Goal: Information Seeking & Learning: Learn about a topic

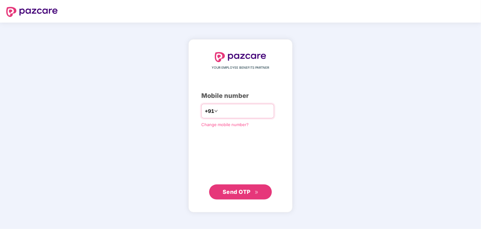
click at [221, 113] on input "number" at bounding box center [244, 111] width 51 height 10
click at [246, 183] on div "**********" at bounding box center [240, 125] width 78 height 147
click at [243, 193] on span "Send OTP" at bounding box center [237, 191] width 28 height 7
click at [242, 111] on input "**********" at bounding box center [244, 111] width 51 height 10
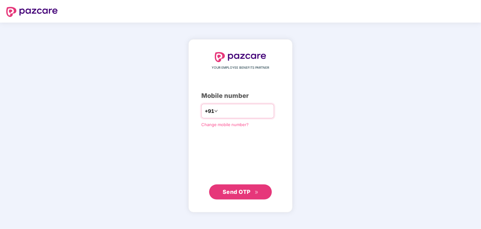
type input "**********"
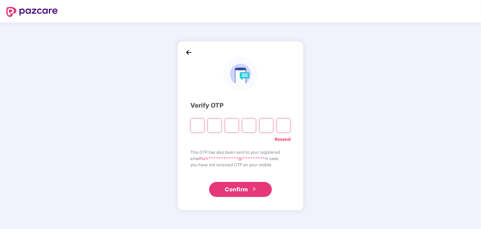
type input "*"
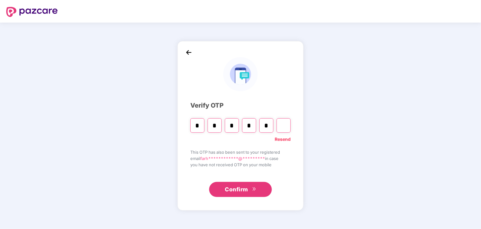
type input "*"
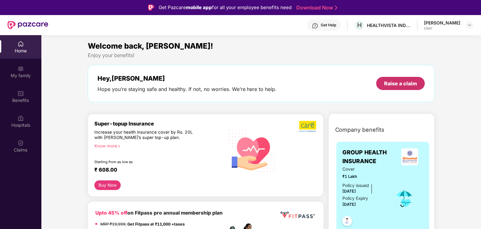
click at [400, 82] on div "Raise a claim" at bounding box center [400, 83] width 33 height 7
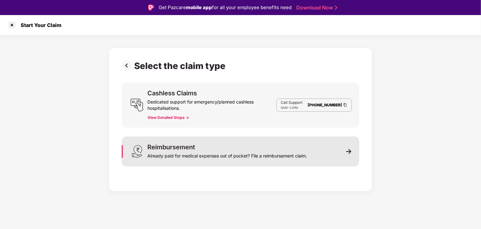
click at [202, 155] on div "Already paid for medical expenses out of pocket? File a reimbursement claim." at bounding box center [227, 154] width 160 height 9
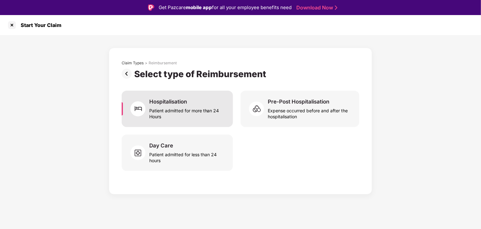
click at [194, 117] on div "Patient admitted for more than 24 Hours" at bounding box center [187, 112] width 76 height 14
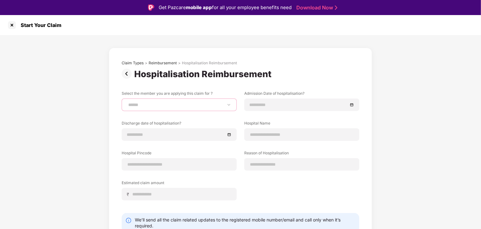
click at [182, 103] on select "**********" at bounding box center [179, 104] width 104 height 5
select select "**********"
click at [127, 102] on select "**********" at bounding box center [179, 104] width 104 height 5
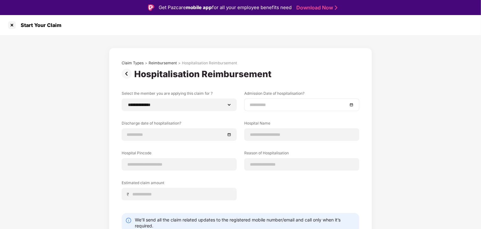
click at [252, 107] on input at bounding box center [299, 104] width 98 height 7
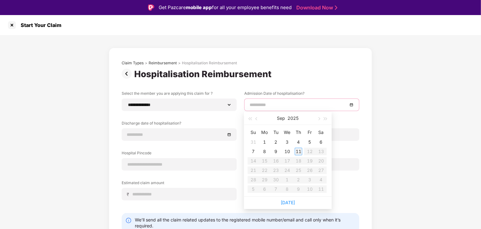
type input "**********"
click at [309, 153] on table "Su Mo Tu We Th Fr Sa 31 1 2 3 4 5 6 7 8 9 10 11 12 13 14 15 16 17 18 19 20 21 2…" at bounding box center [287, 160] width 79 height 66
type input "**********"
click at [295, 153] on div "11" at bounding box center [299, 152] width 8 height 8
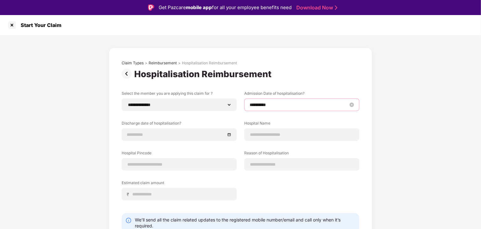
click at [265, 106] on input "**********" at bounding box center [299, 104] width 98 height 7
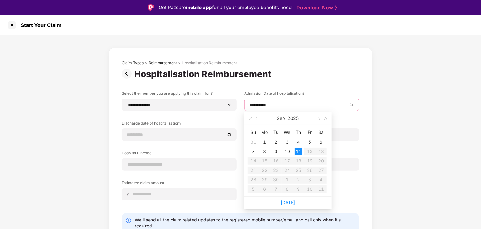
click at [313, 153] on table "Su Mo Tu We Th Fr Sa 31 1 2 3 4 5 6 7 8 9 10 11 12 13 14 15 16 17 18 19 20 21 2…" at bounding box center [287, 160] width 79 height 66
click at [324, 149] on table "Su Mo Tu We Th Fr Sa 31 1 2 3 4 5 6 7 8 9 10 11 12 13 14 15 16 17 18 19 20 21 2…" at bounding box center [287, 160] width 79 height 66
type input "**********"
click at [257, 120] on span "button" at bounding box center [257, 118] width 3 height 3
click at [256, 118] on span "button" at bounding box center [257, 118] width 3 height 3
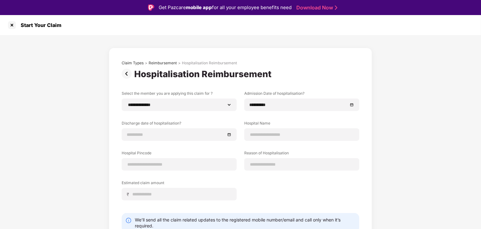
click at [312, 88] on div "**********" at bounding box center [241, 158] width 238 height 194
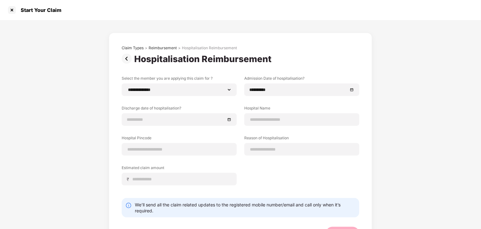
scroll to position [27, 0]
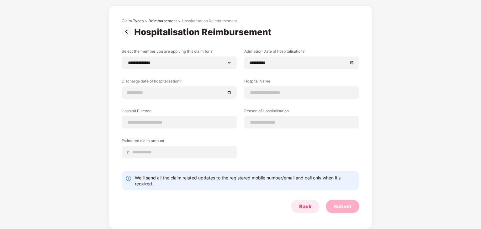
click at [298, 204] on div "Back" at bounding box center [305, 206] width 28 height 13
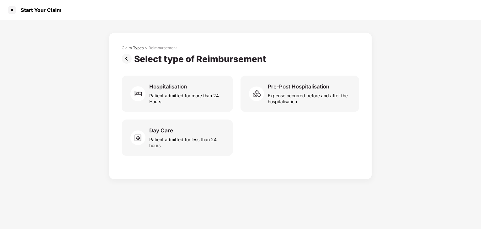
click at [127, 57] on img at bounding box center [128, 59] width 13 height 10
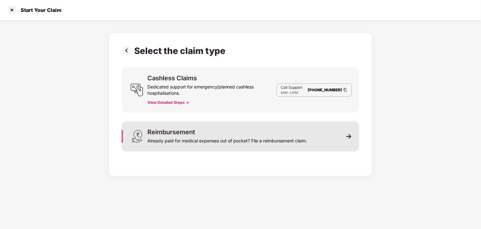
click at [187, 141] on div "Already paid for medical expenses out of pocket? File a reimbursement claim." at bounding box center [227, 139] width 160 height 9
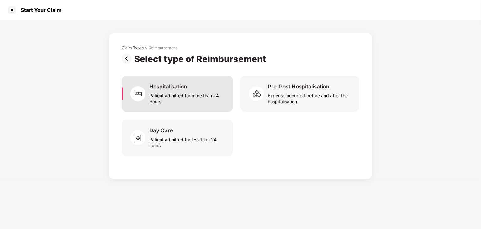
click at [188, 96] on div "Patient admitted for more than 24 Hours" at bounding box center [187, 97] width 76 height 14
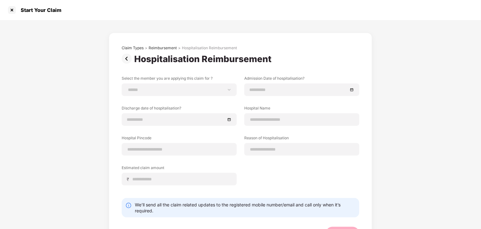
click at [126, 56] on img at bounding box center [128, 59] width 13 height 10
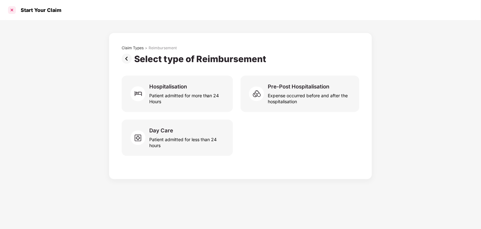
click at [12, 10] on div at bounding box center [12, 10] width 10 height 10
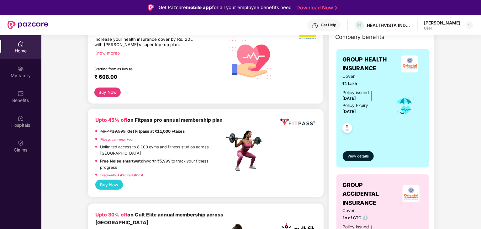
scroll to position [92, 0]
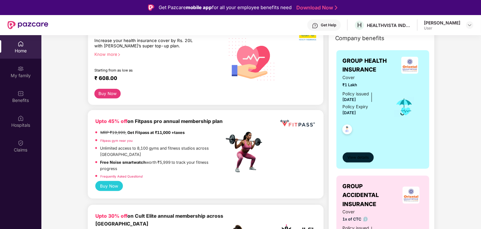
click at [351, 155] on span "View details" at bounding box center [358, 158] width 21 height 6
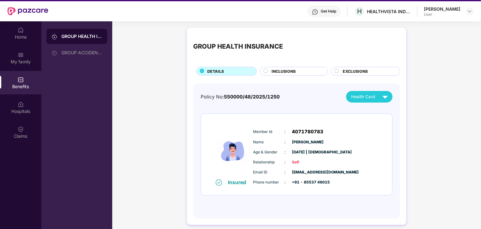
scroll to position [14, 0]
click at [359, 93] on div "Health Card" at bounding box center [371, 96] width 40 height 11
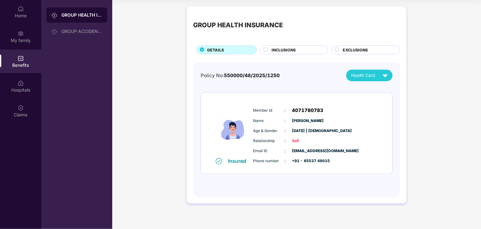
scroll to position [0, 0]
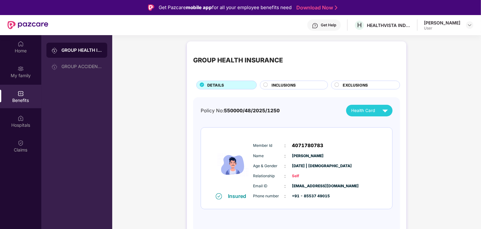
click at [293, 87] on span "INCLUSIONS" at bounding box center [284, 85] width 24 height 6
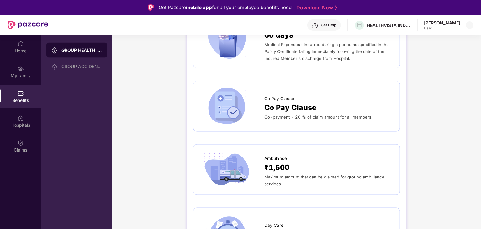
scroll to position [449, 0]
click at [335, 115] on div "Co Pay Clause Co Pay Clause Co-payment - 20 % of claim amount for all members." at bounding box center [297, 107] width 194 height 38
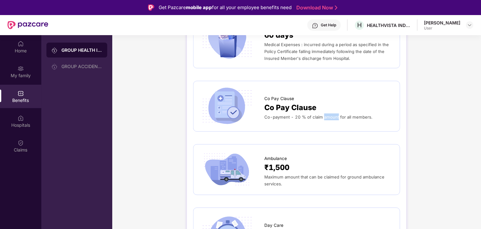
click at [325, 117] on div "Co Pay Clause Co Pay Clause Co-payment - 20 % of claim amount for all members." at bounding box center [297, 107] width 194 height 38
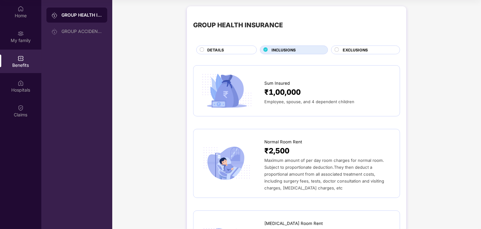
scroll to position [0, 0]
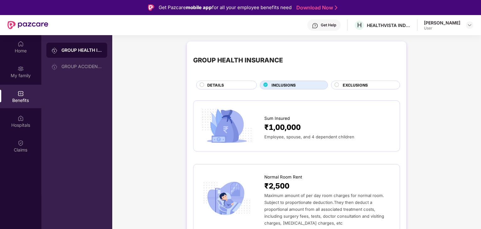
click at [337, 85] on circle at bounding box center [337, 85] width 4 height 4
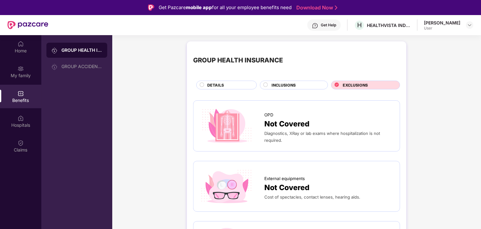
click at [223, 80] on div "GROUP HEALTH INSURANCE DETAILS INCLUSIONS EXCLUSIONS" at bounding box center [296, 69] width 207 height 42
click at [224, 86] on div "DETAILS" at bounding box center [228, 85] width 49 height 7
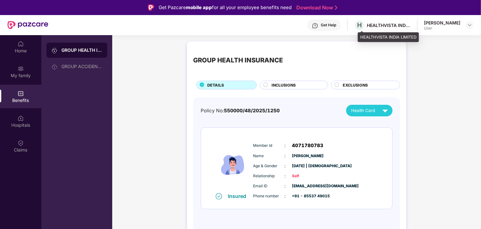
click at [385, 26] on div "HEALTHVISTA INDIA LIMITED" at bounding box center [389, 25] width 44 height 6
click at [325, 87] on div "INCLUSIONS" at bounding box center [294, 85] width 68 height 9
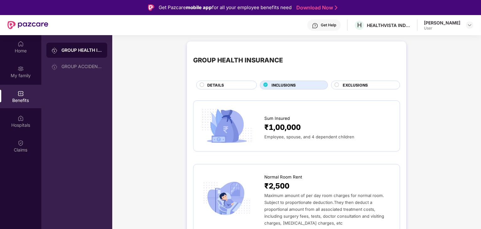
click at [345, 84] on span "EXCLUSIONS" at bounding box center [355, 85] width 25 height 6
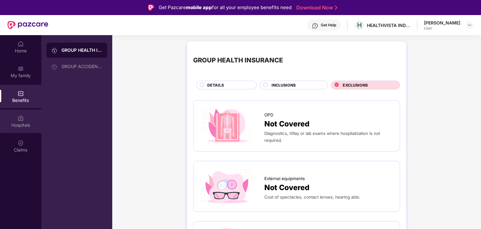
click at [25, 118] on div "Hospitals" at bounding box center [20, 121] width 41 height 24
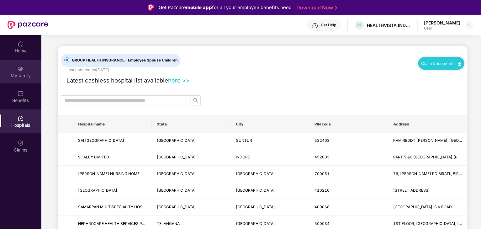
click at [28, 71] on div "My family" at bounding box center [20, 72] width 41 height 24
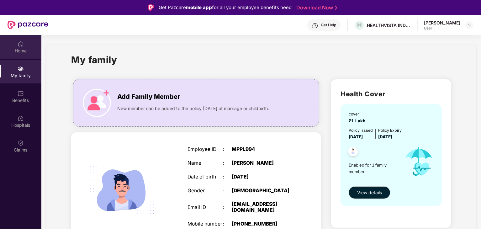
click at [23, 48] on div "Home" at bounding box center [20, 51] width 41 height 6
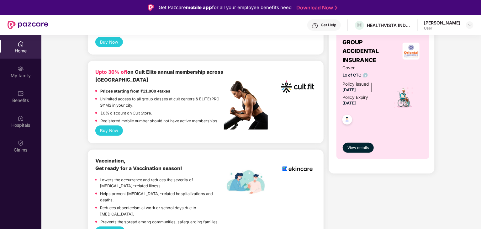
scroll to position [240, 0]
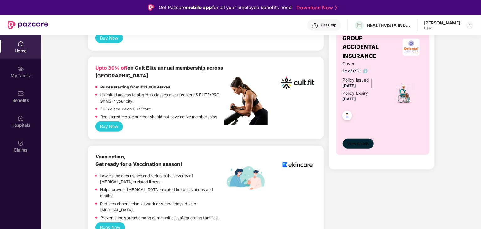
click at [358, 146] on span "View details" at bounding box center [358, 144] width 21 height 6
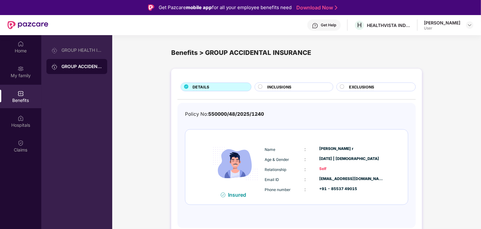
click at [285, 88] on span "INCLUSIONS" at bounding box center [279, 87] width 24 height 6
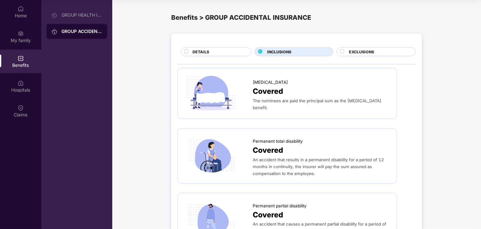
click at [345, 50] on div at bounding box center [343, 52] width 6 height 6
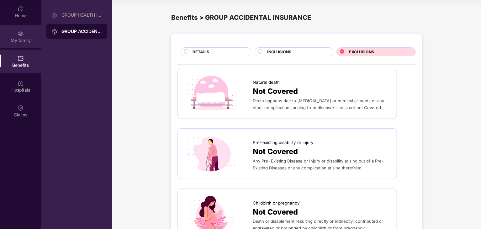
click at [24, 32] on div "My family" at bounding box center [20, 37] width 41 height 24
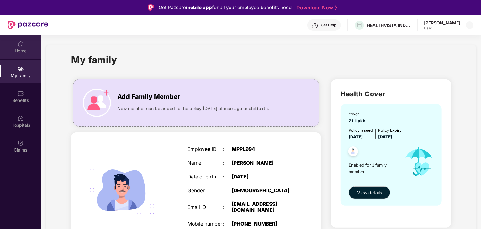
click at [15, 49] on div "Home" at bounding box center [20, 51] width 41 height 6
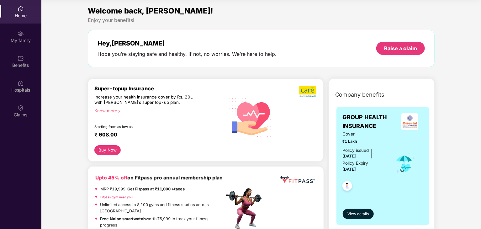
click at [118, 110] on icon "right" at bounding box center [118, 110] width 3 height 3
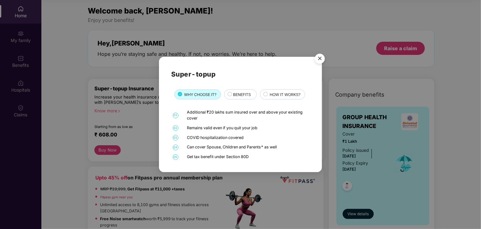
click at [251, 92] on span "BENEFITS" at bounding box center [242, 95] width 18 height 6
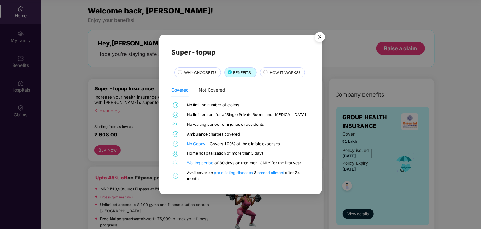
click at [283, 67] on div "Super-topup WHY CHOOSE IT? BENEFITS HOW IT WORKS? Covered Not Covered 01 No lim…" at bounding box center [240, 114] width 139 height 135
click at [269, 73] on div "HOW IT WORKS?" at bounding box center [284, 73] width 35 height 7
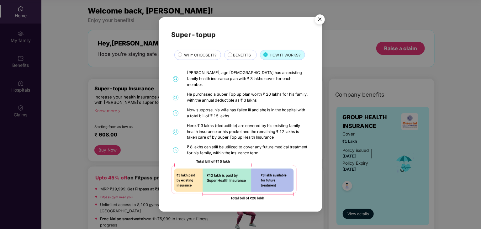
click at [231, 56] on div "BENEFITS" at bounding box center [242, 55] width 24 height 7
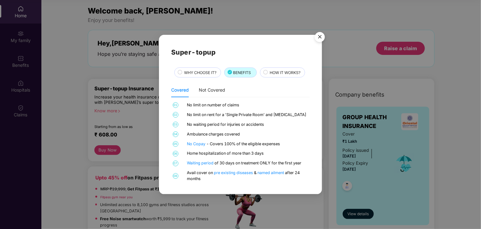
click at [193, 71] on span "WHY CHOOSE IT?" at bounding box center [200, 73] width 32 height 6
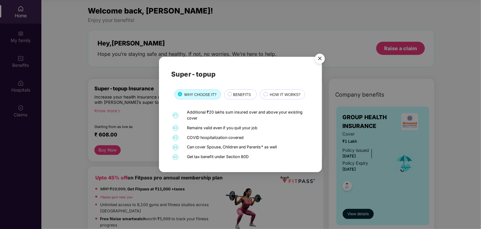
click at [322, 63] on img "Close" at bounding box center [320, 60] width 18 height 18
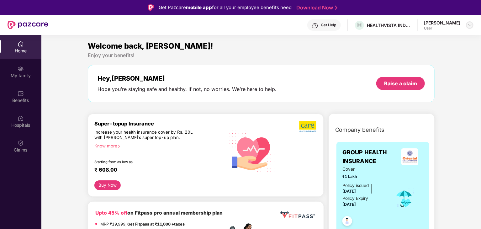
click at [468, 25] on img at bounding box center [469, 25] width 5 height 5
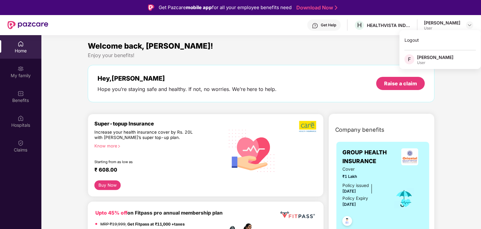
click at [341, 61] on div "Welcome back, [PERSON_NAME]! Enjoy your benefits! Hey, [PERSON_NAME] you’re sta…" at bounding box center [261, 74] width 352 height 68
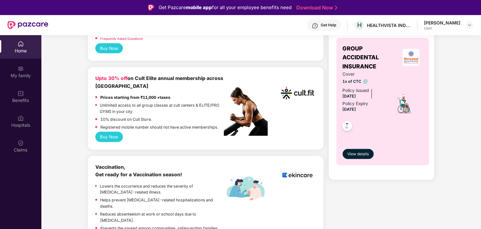
scroll to position [230, 0]
